Goal: Task Accomplishment & Management: Use online tool/utility

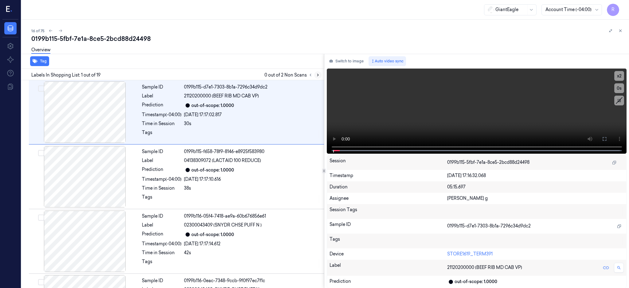
click at [320, 73] on icon at bounding box center [318, 75] width 4 height 4
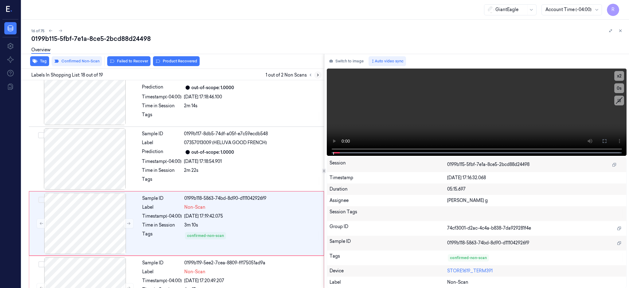
scroll to position [1020, 0]
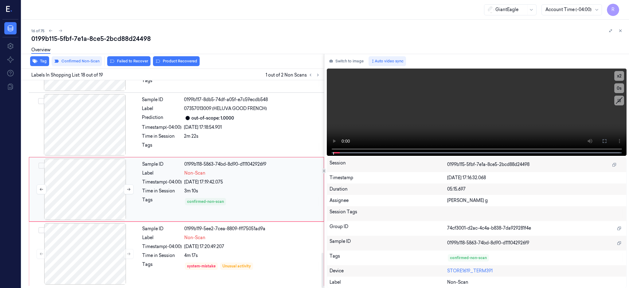
click at [91, 184] on div at bounding box center [84, 189] width 109 height 61
click at [103, 129] on div at bounding box center [84, 124] width 109 height 61
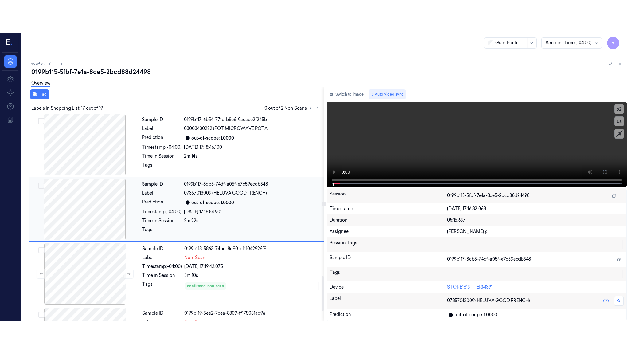
scroll to position [961, 0]
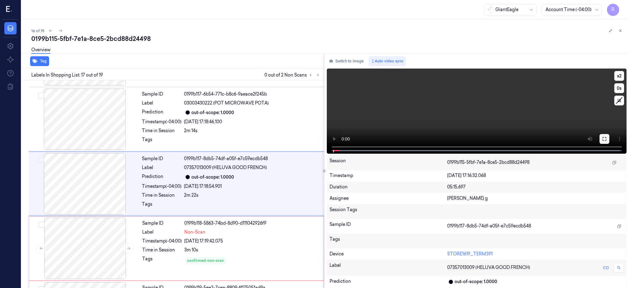
click at [606, 140] on icon at bounding box center [605, 139] width 4 height 4
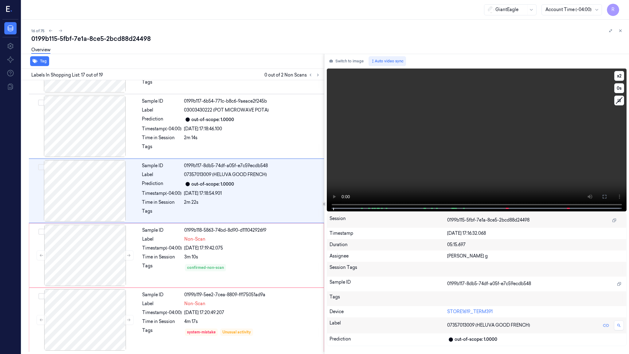
scroll to position [954, 0]
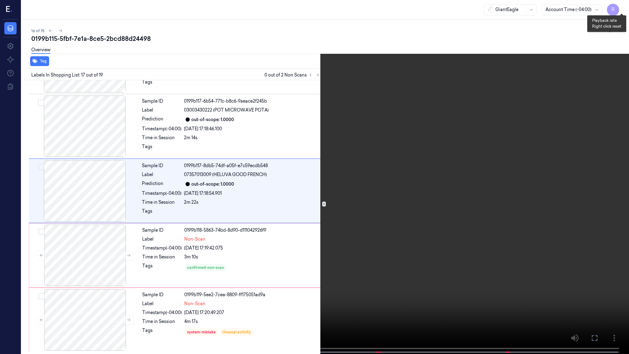
click at [618, 6] on button "x 2" at bounding box center [622, 7] width 10 height 10
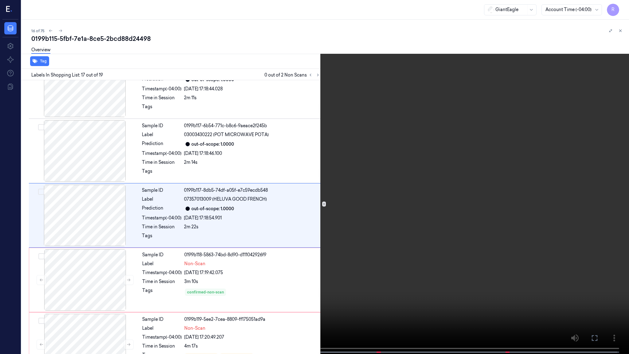
scroll to position [927, 0]
click at [620, 6] on button "x 4" at bounding box center [622, 7] width 10 height 10
click at [437, 249] on video at bounding box center [314, 177] width 629 height 355
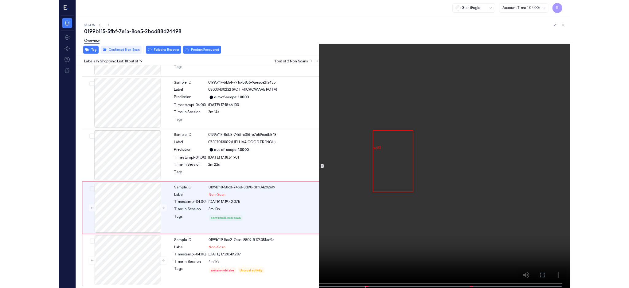
scroll to position [954, 0]
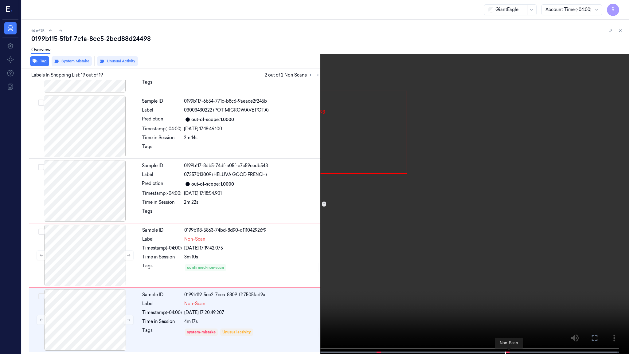
click at [509, 288] on span at bounding box center [509, 352] width 1 height 3
click at [379, 288] on span at bounding box center [379, 352] width 1 height 3
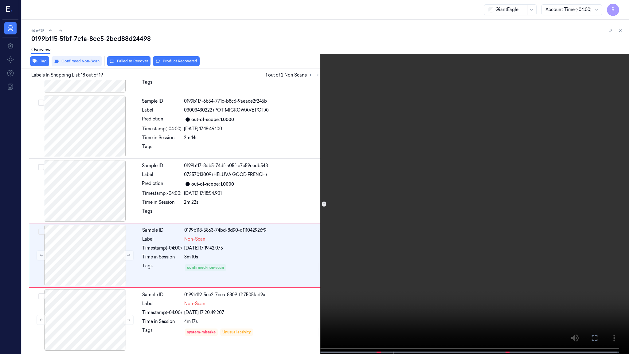
click at [324, 40] on video at bounding box center [314, 177] width 629 height 355
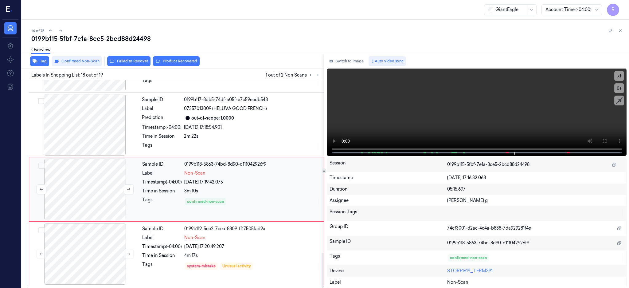
click at [81, 194] on div at bounding box center [84, 189] width 109 height 61
click at [84, 248] on div at bounding box center [84, 253] width 109 height 61
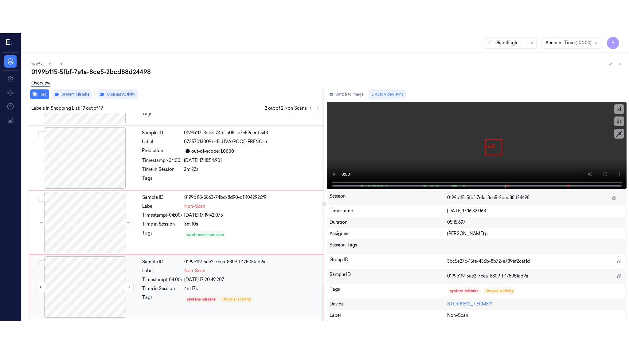
scroll to position [1020, 0]
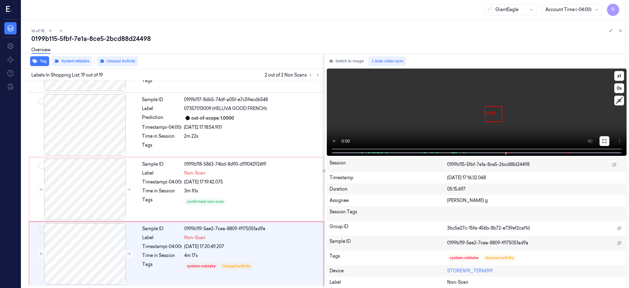
click at [607, 141] on icon at bounding box center [604, 141] width 5 height 5
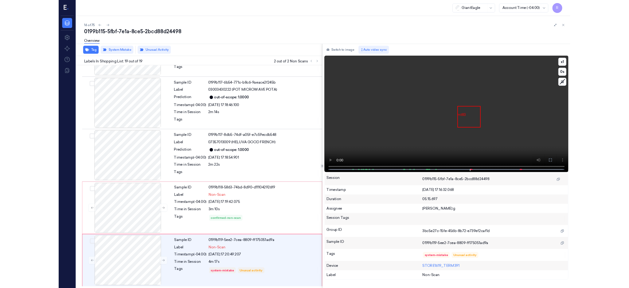
scroll to position [954, 0]
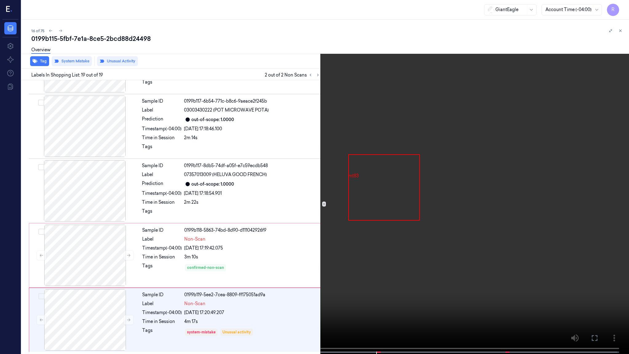
click at [459, 182] on video at bounding box center [314, 177] width 629 height 355
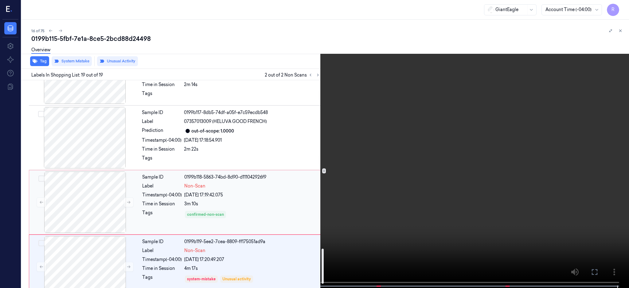
scroll to position [1020, 0]
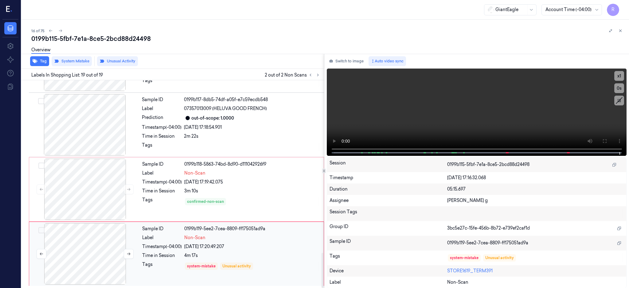
click at [79, 255] on div at bounding box center [84, 253] width 109 height 61
